Goal: Transaction & Acquisition: Purchase product/service

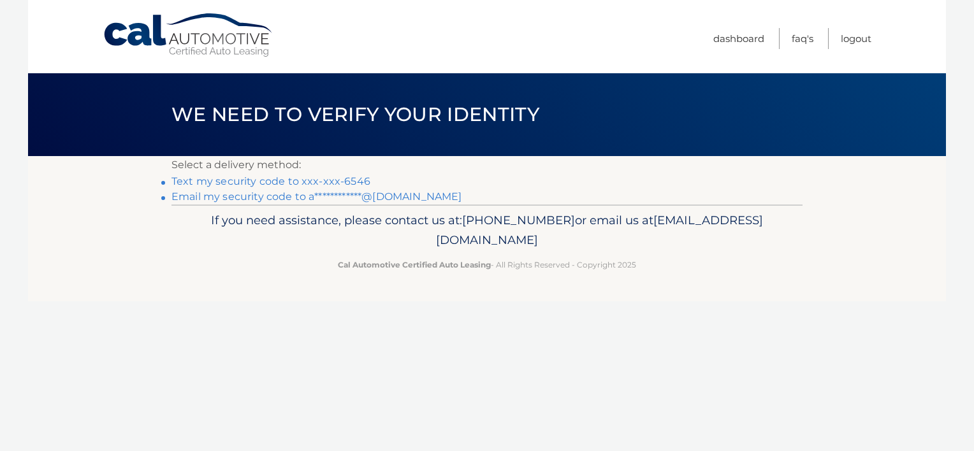
click at [337, 184] on link "Text my security code to xxx-xxx-6546" at bounding box center [271, 181] width 199 height 12
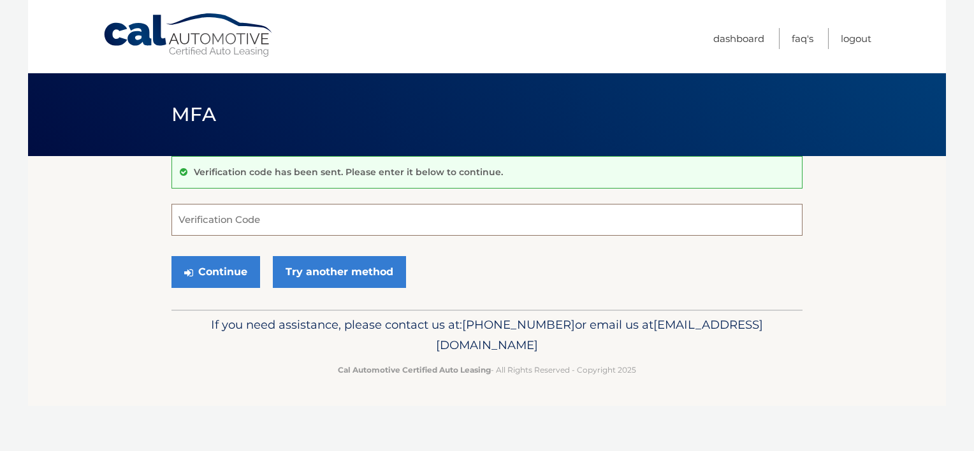
click at [314, 218] on input "Verification Code" at bounding box center [487, 220] width 631 height 32
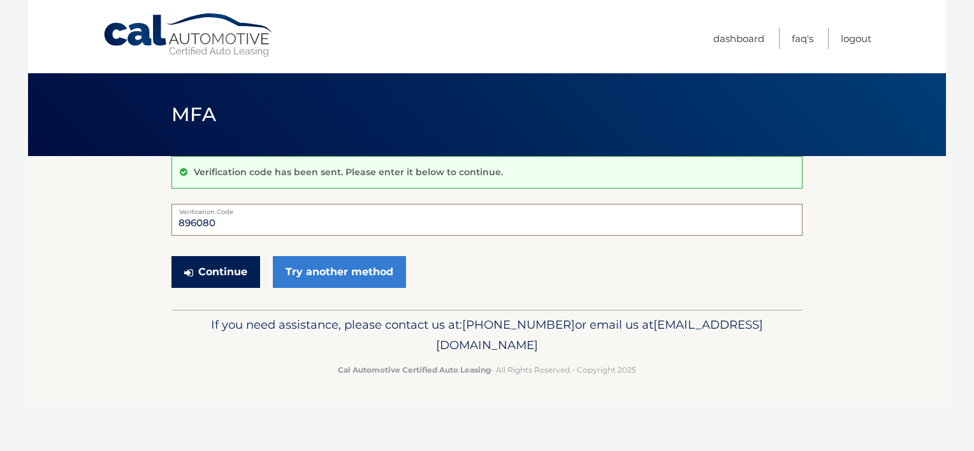
type input "896080"
click at [203, 270] on button "Continue" at bounding box center [216, 272] width 89 height 32
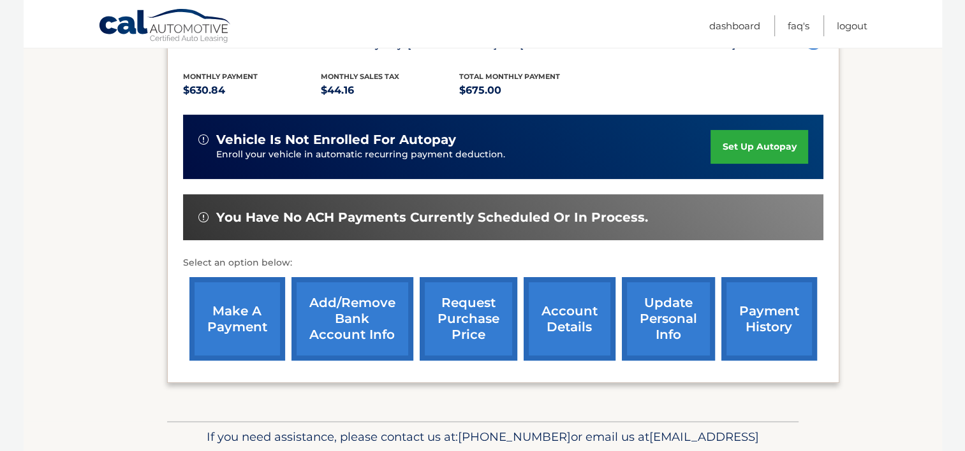
scroll to position [255, 0]
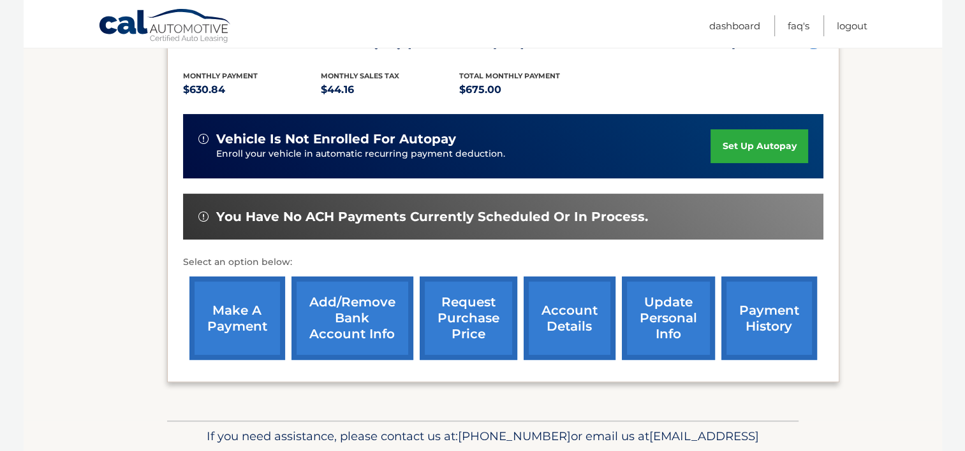
click at [260, 314] on link "make a payment" at bounding box center [237, 319] width 96 height 84
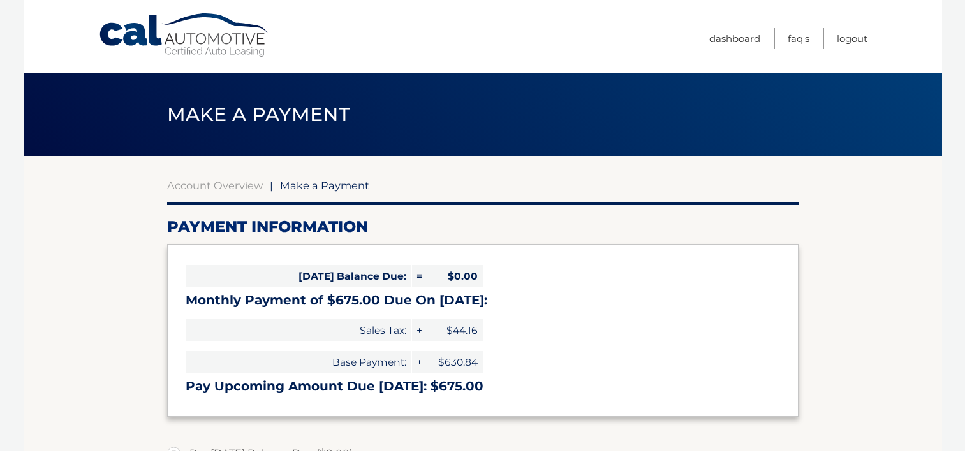
select select "YmZiZTJlMzctNjcwZi00NmYxLWEwODQtNWIxMzJhMzFmYWIx"
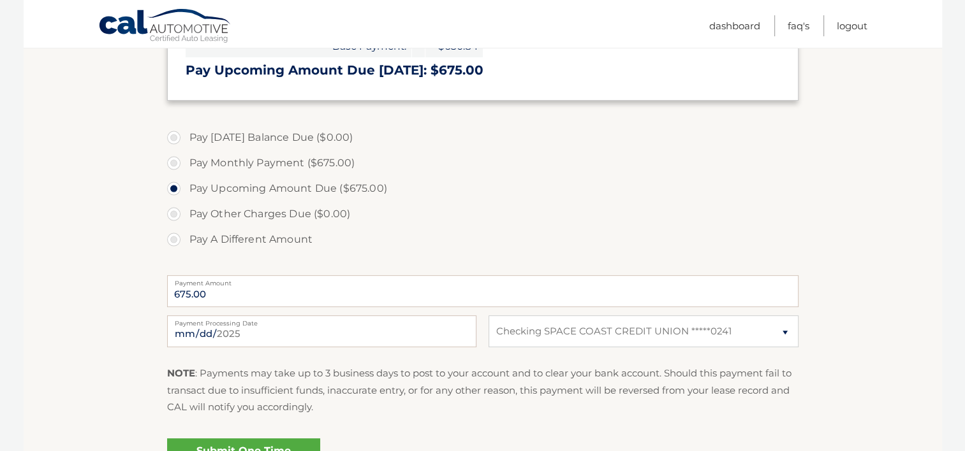
scroll to position [318, 0]
click at [296, 335] on input "2025-09-26" at bounding box center [321, 330] width 309 height 32
type input "2025-09-28"
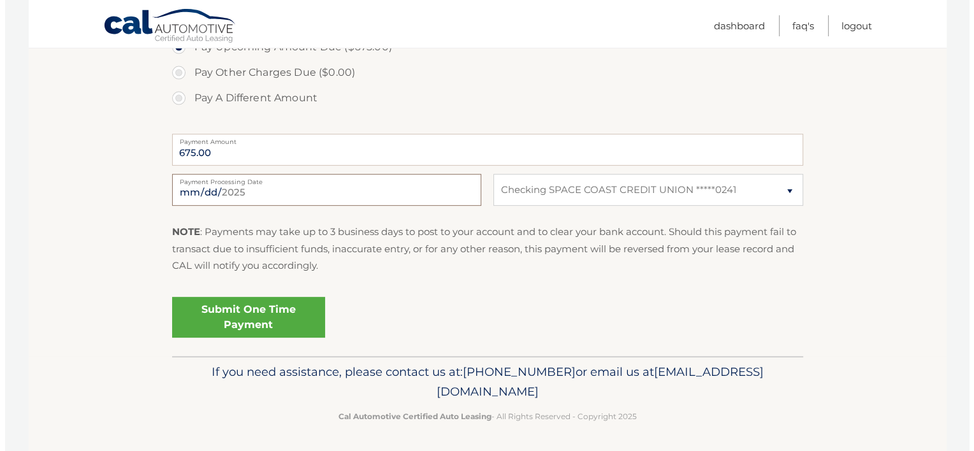
scroll to position [459, 0]
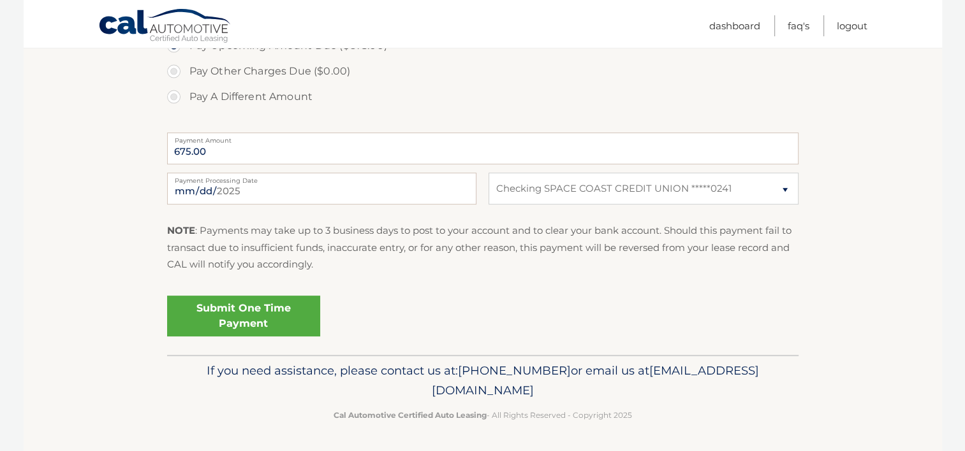
click at [251, 326] on link "Submit One Time Payment" at bounding box center [243, 316] width 153 height 41
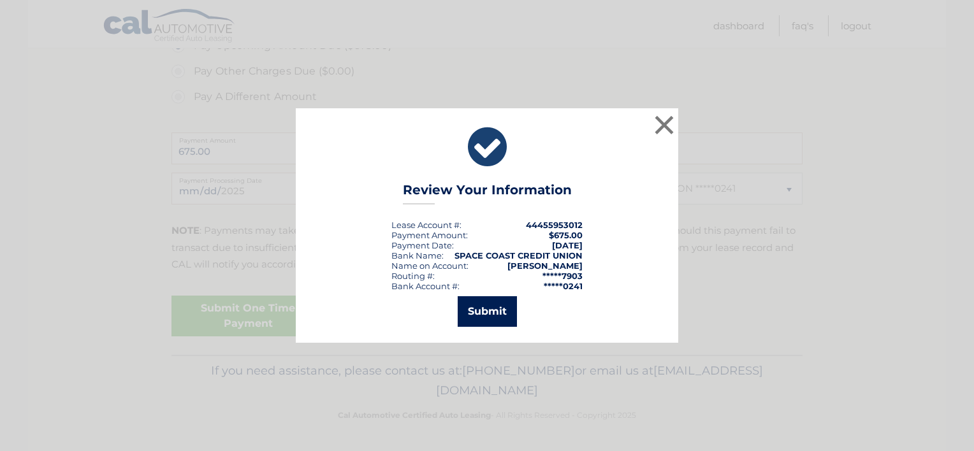
click at [485, 304] on button "Submit" at bounding box center [487, 311] width 59 height 31
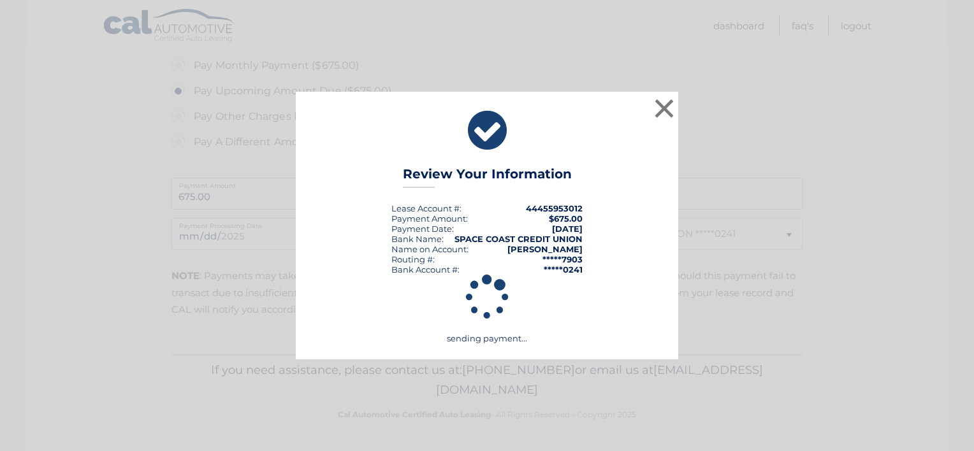
scroll to position [413, 0]
